Goal: Transaction & Acquisition: Book appointment/travel/reservation

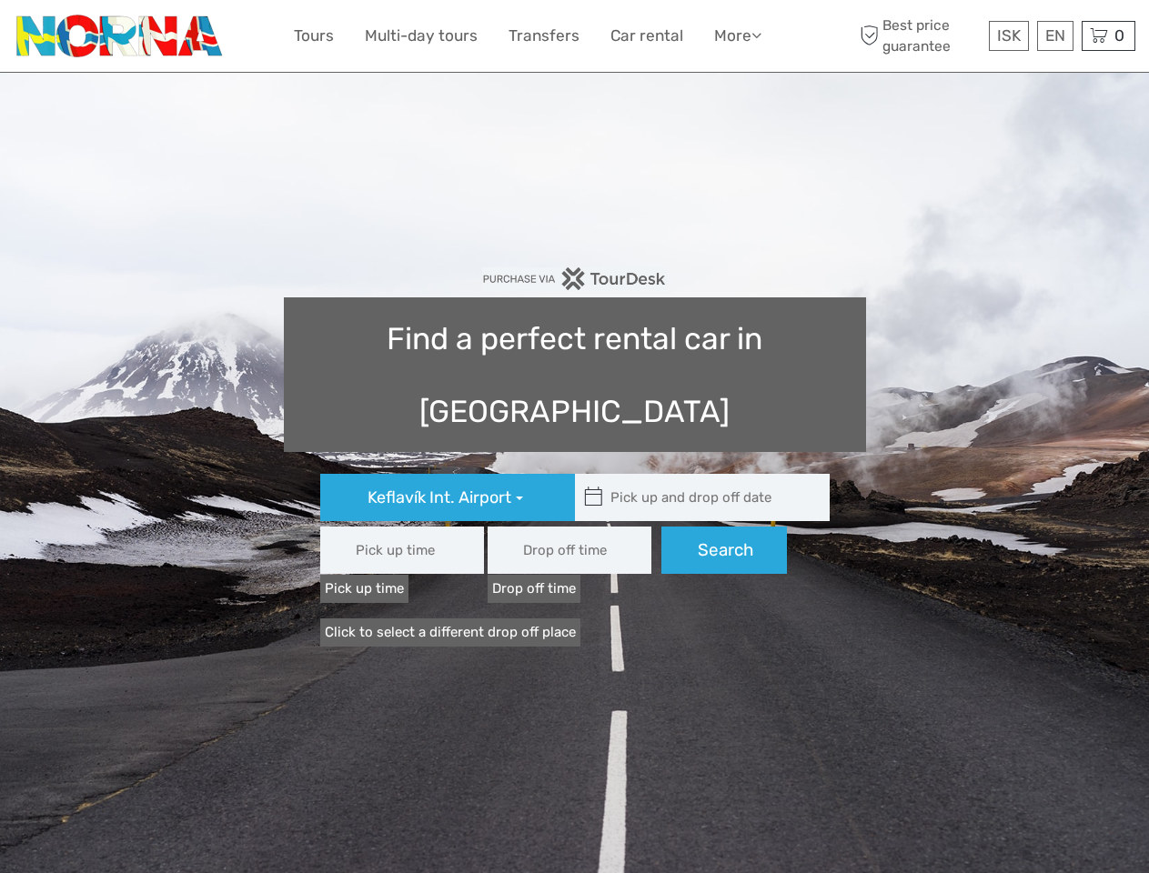
type input "08:00"
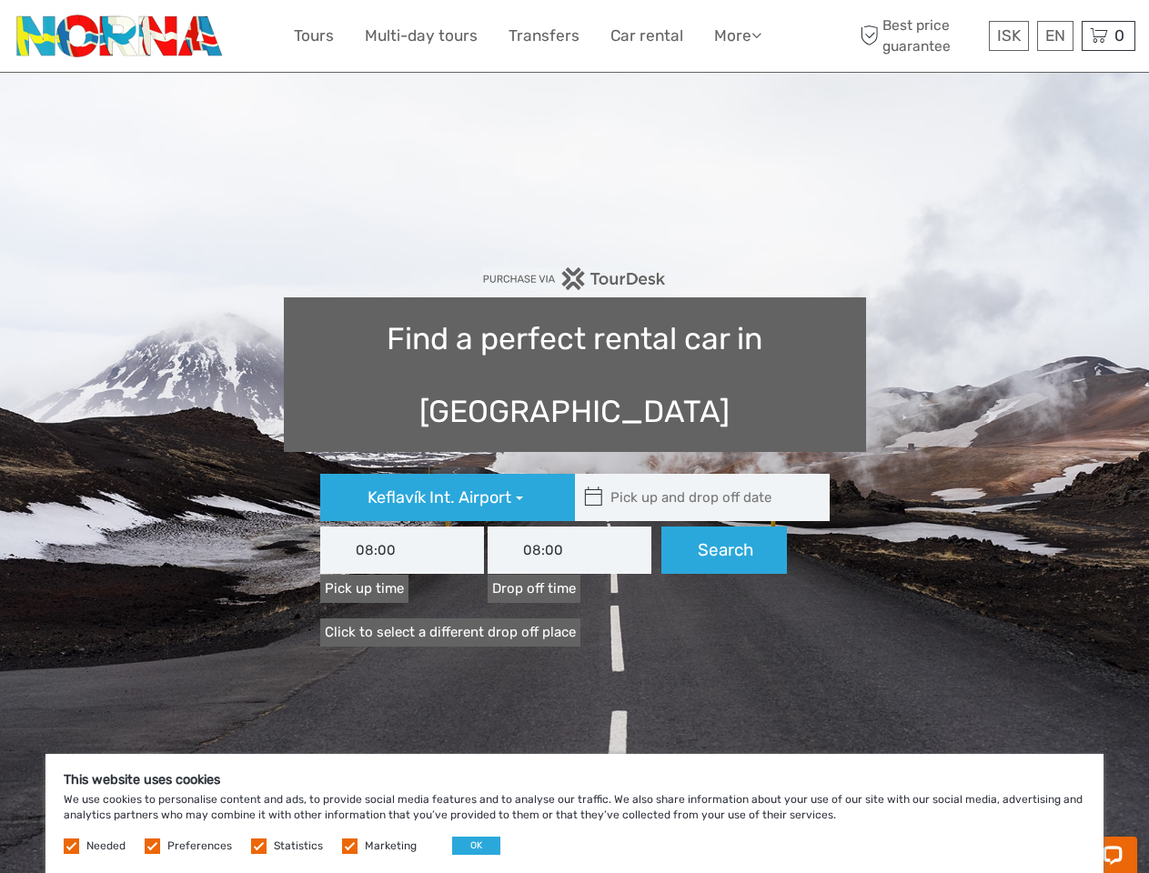
click at [736, 35] on link "More" at bounding box center [737, 36] width 47 height 26
click at [758, 35] on icon at bounding box center [756, 34] width 10 height 15
click at [1008, 35] on span "ISK" at bounding box center [1009, 35] width 24 height 18
click at [1054, 35] on div "EN English Español Deutsch" at bounding box center [1055, 36] width 36 height 30
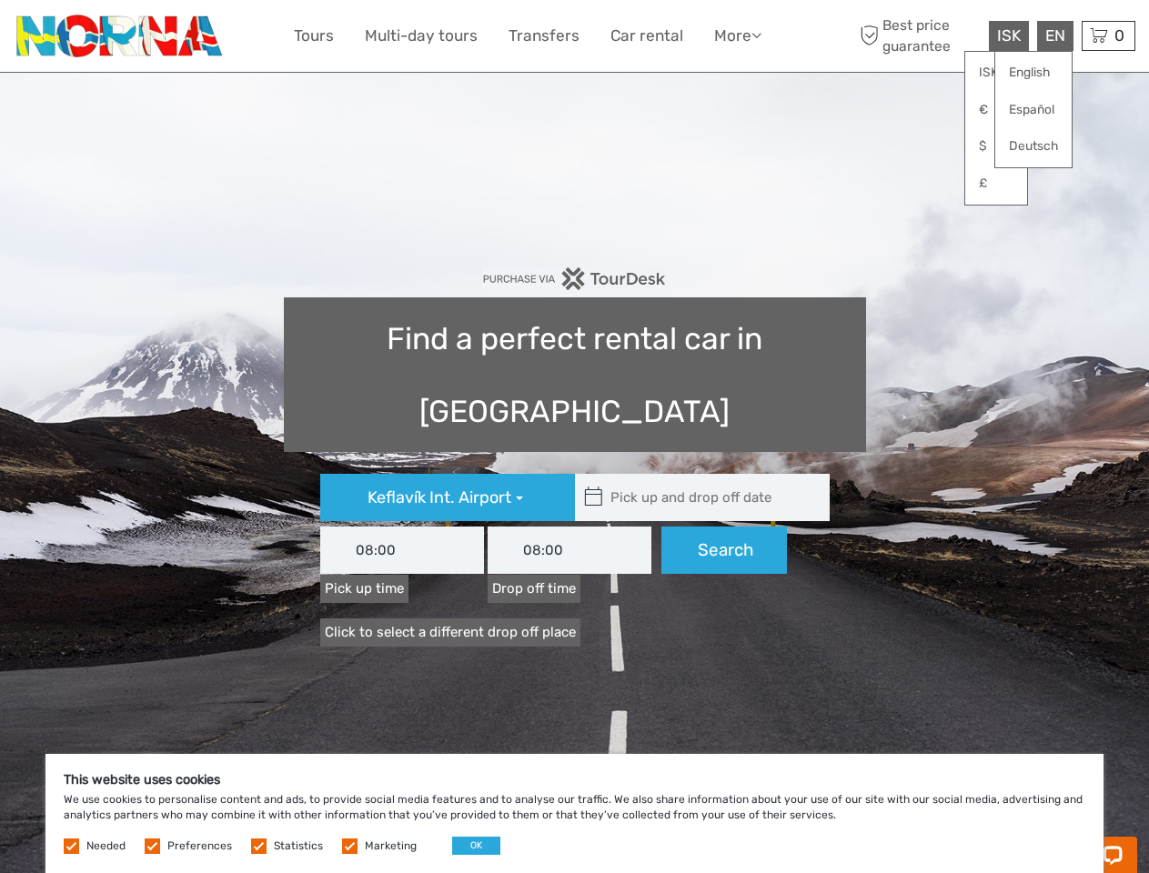
click at [1108, 35] on div "0 Items Total 0 ISK Checkout The shopping cart is empty." at bounding box center [1108, 36] width 54 height 30
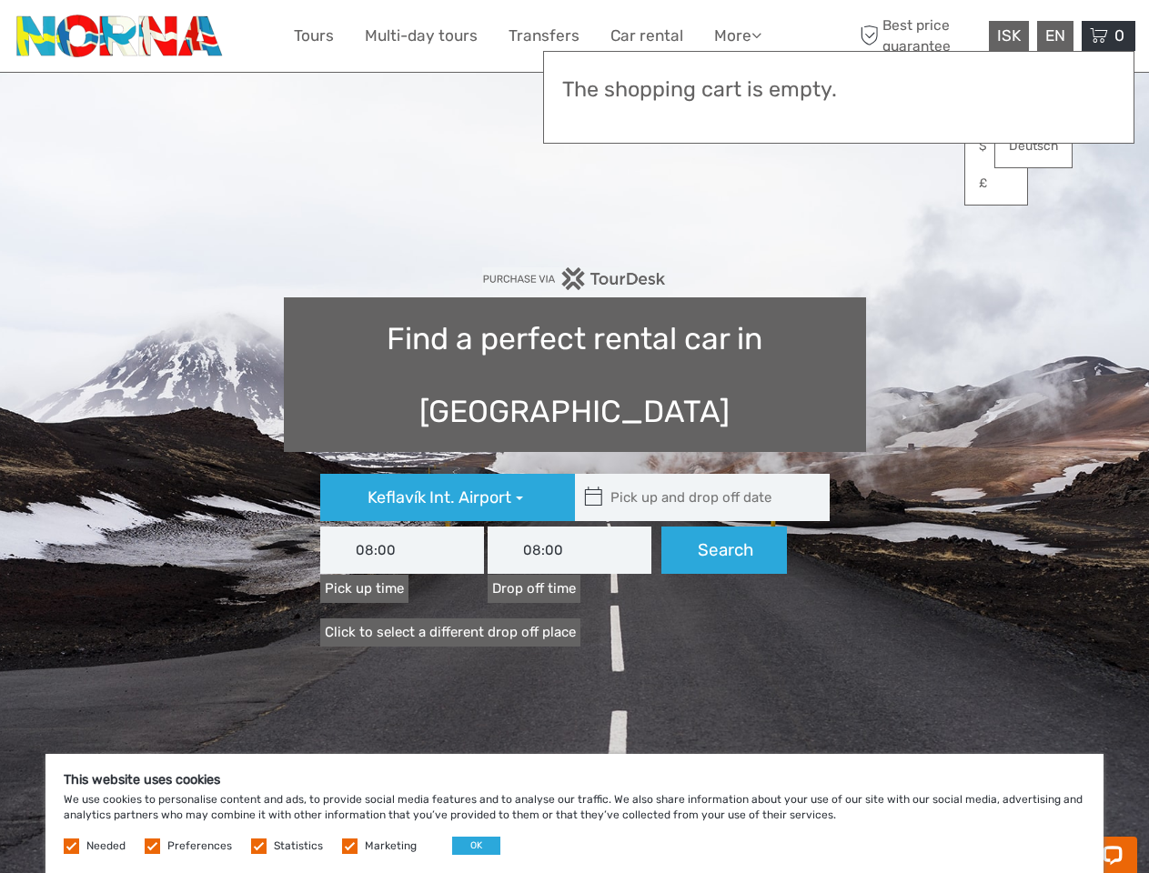
click at [593, 483] on icon at bounding box center [593, 497] width 19 height 29
click at [697, 474] on input "text" at bounding box center [698, 497] width 246 height 47
type input "[DATE]"
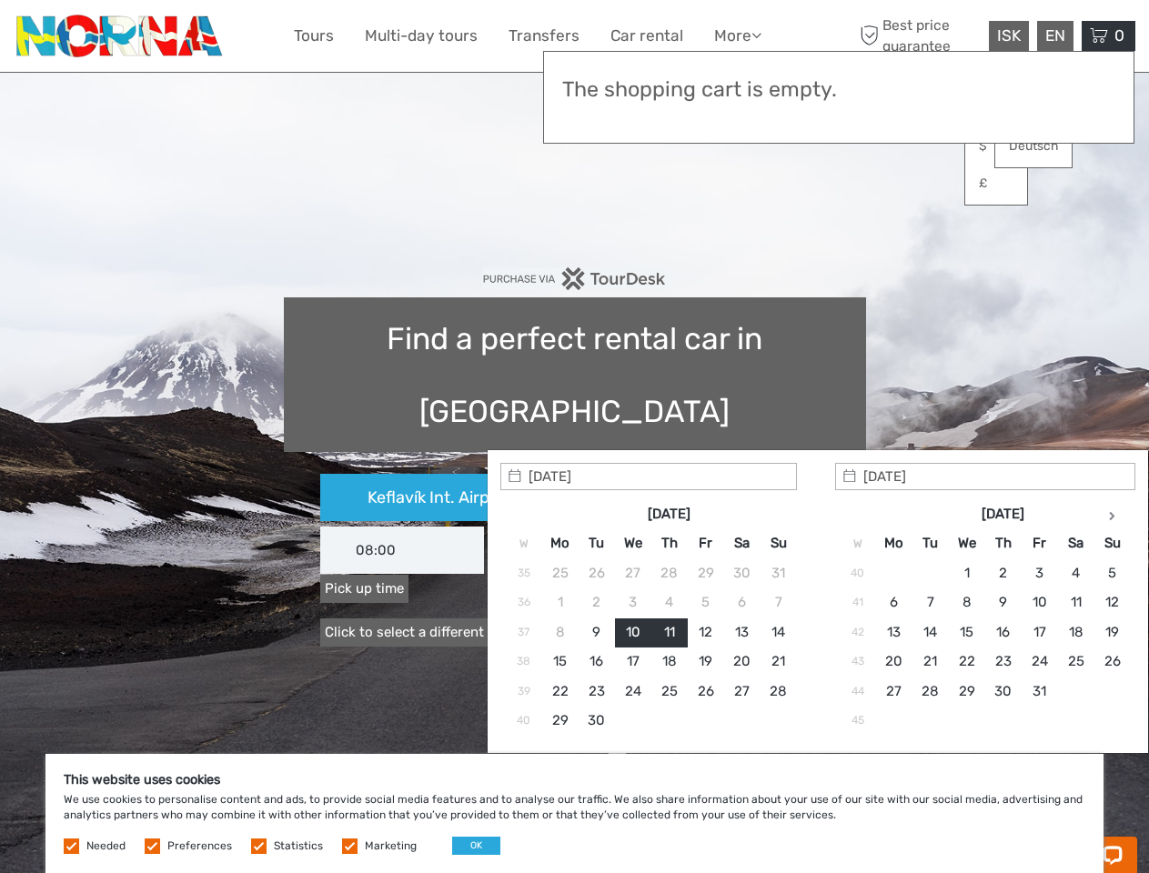
click at [724, 477] on input "[DATE]" at bounding box center [648, 476] width 296 height 27
click at [468, 846] on button "OK" at bounding box center [476, 846] width 48 height 18
type input "[DATE] - [DATE]"
